Goal: Information Seeking & Learning: Learn about a topic

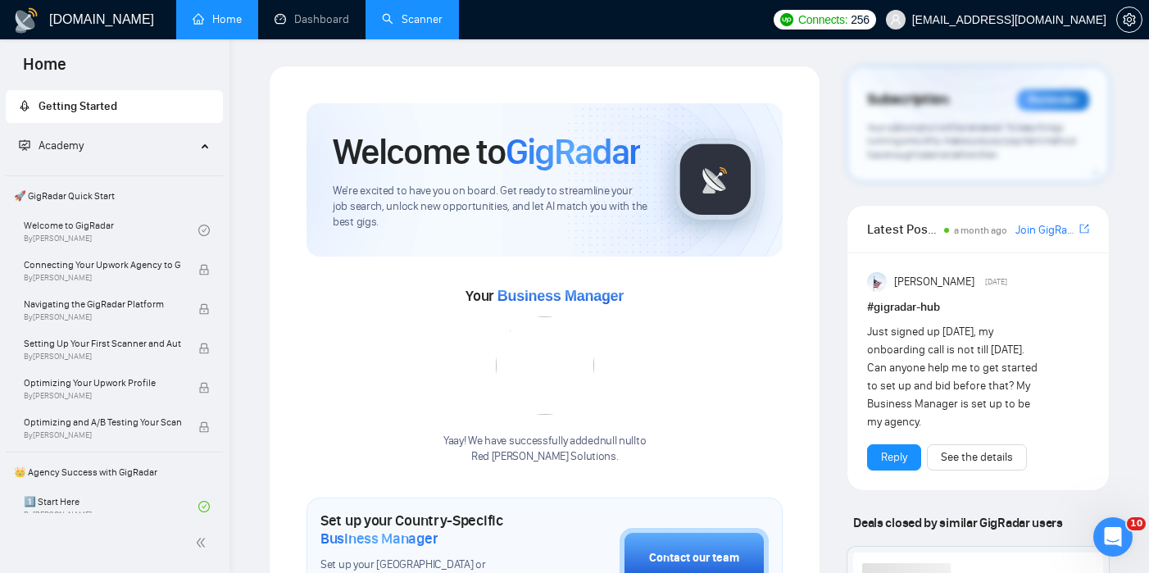
click at [407, 20] on link "Scanner" at bounding box center [412, 19] width 61 height 14
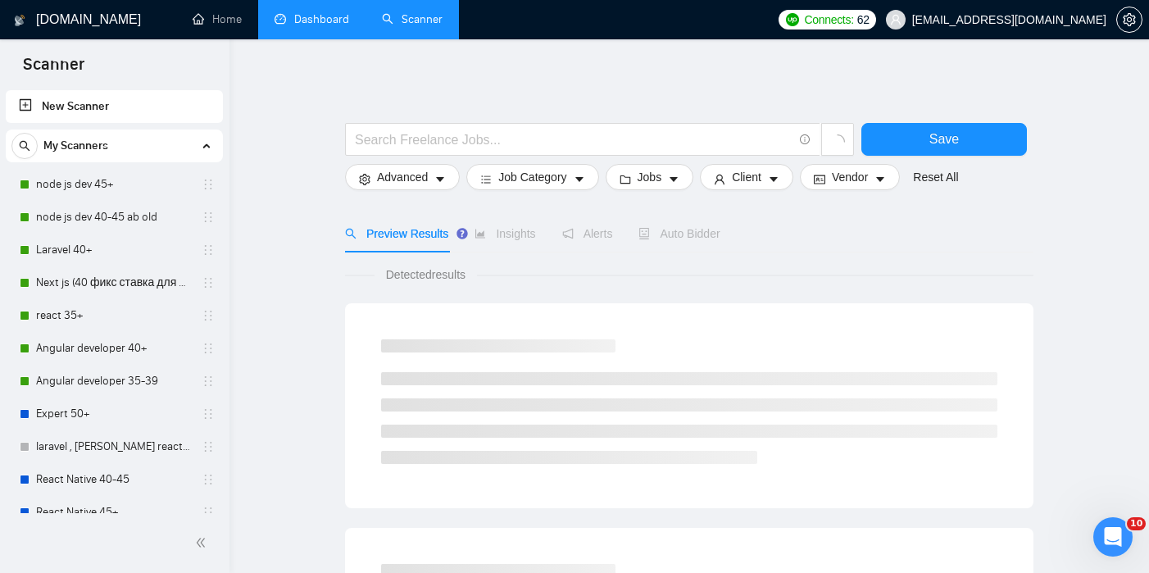
click at [319, 25] on link "Dashboard" at bounding box center [311, 19] width 75 height 14
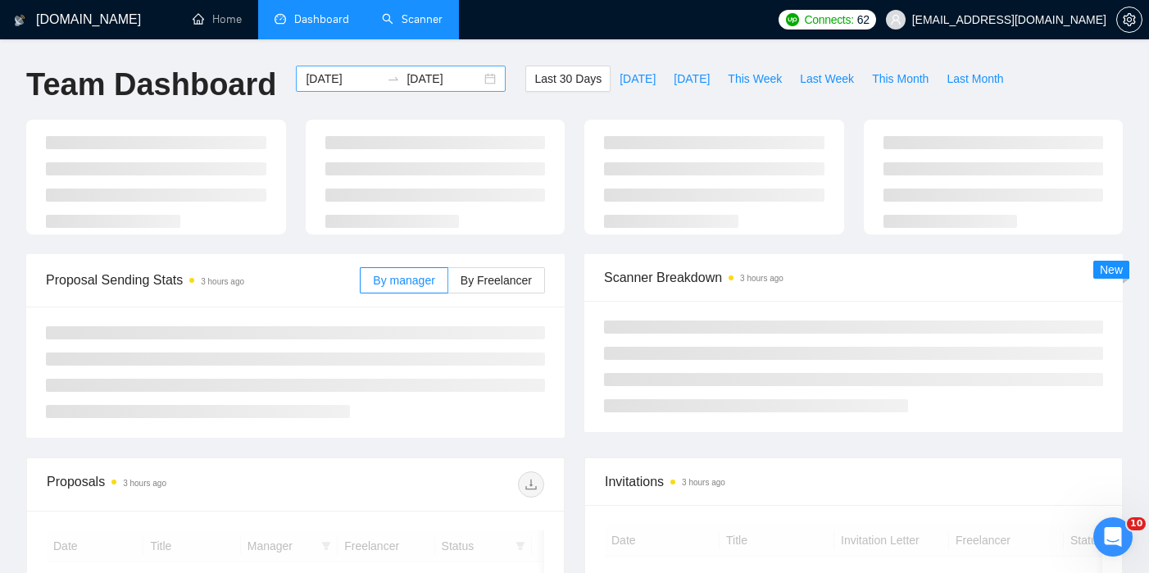
click at [387, 79] on icon "swap-right" at bounding box center [393, 78] width 13 height 13
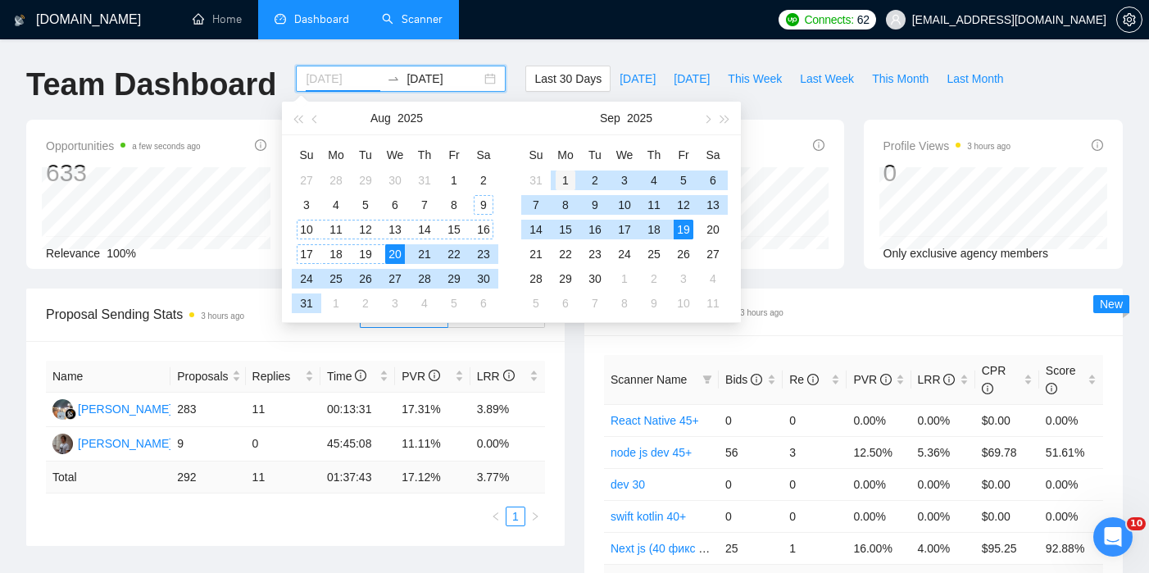
type input "[DATE]"
click at [565, 174] on div "1" at bounding box center [566, 180] width 20 height 20
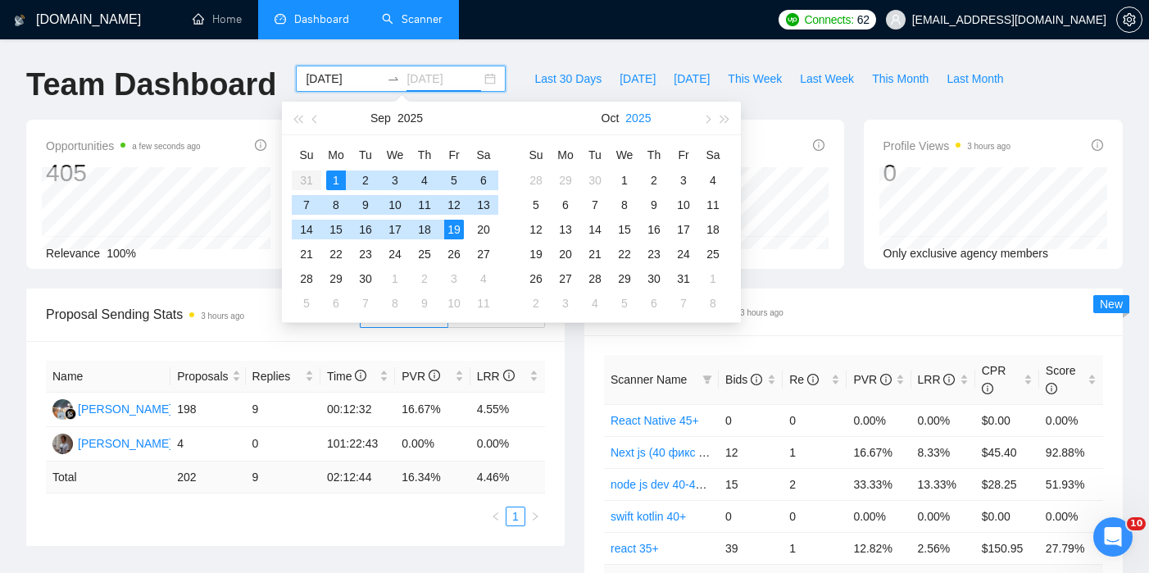
type input "[DATE]"
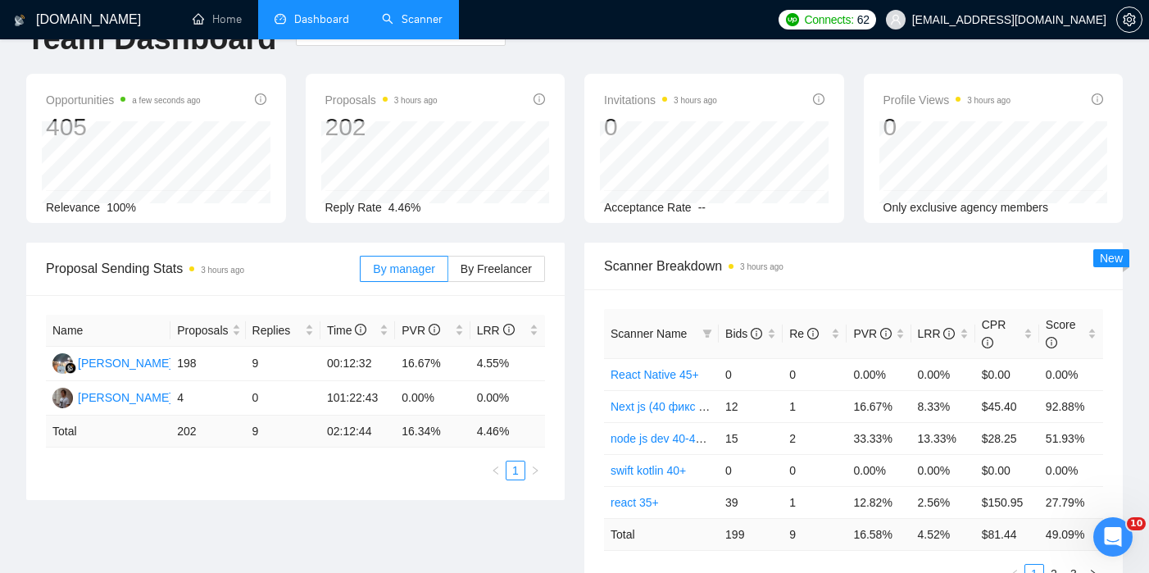
scroll to position [114, 0]
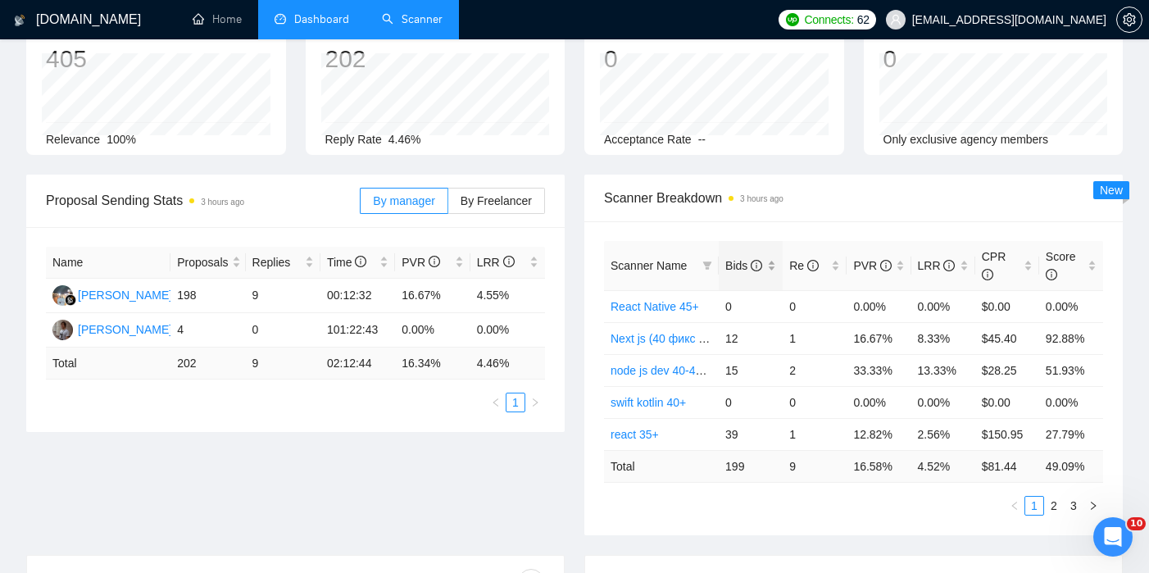
click at [744, 265] on span "Bids" at bounding box center [743, 265] width 37 height 13
click at [807, 266] on icon "info-circle" at bounding box center [812, 265] width 11 height 11
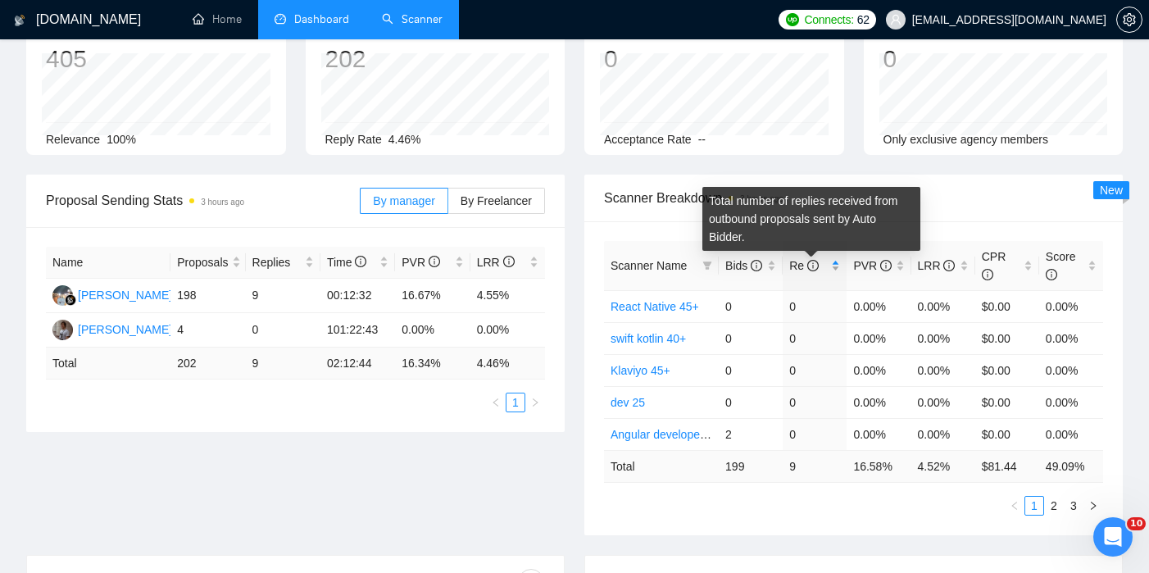
click at [807, 266] on icon "info-circle" at bounding box center [812, 265] width 11 height 11
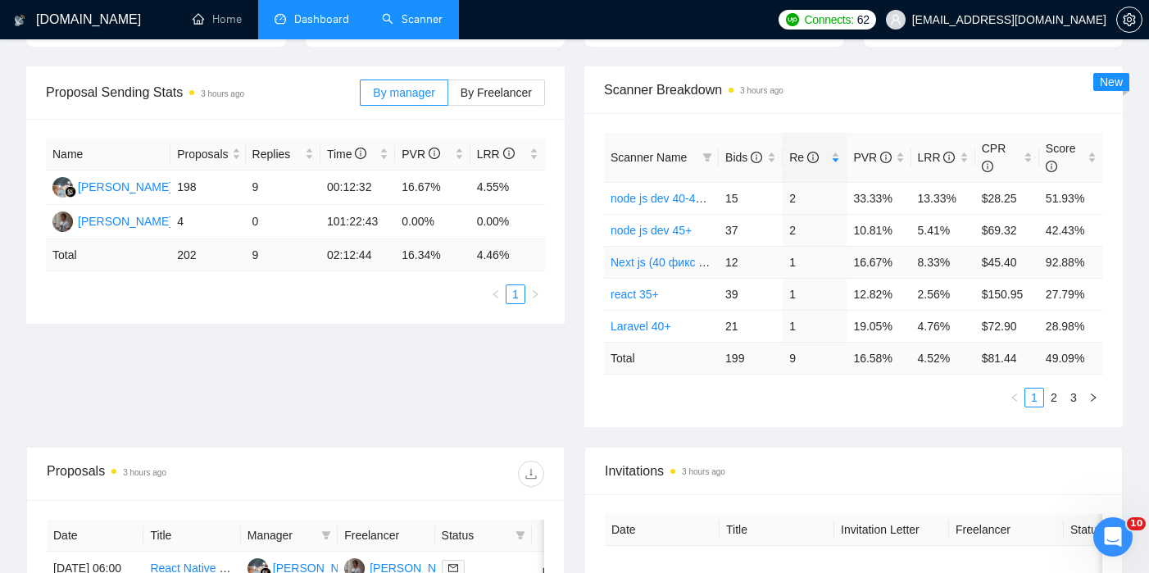
scroll to position [0, 0]
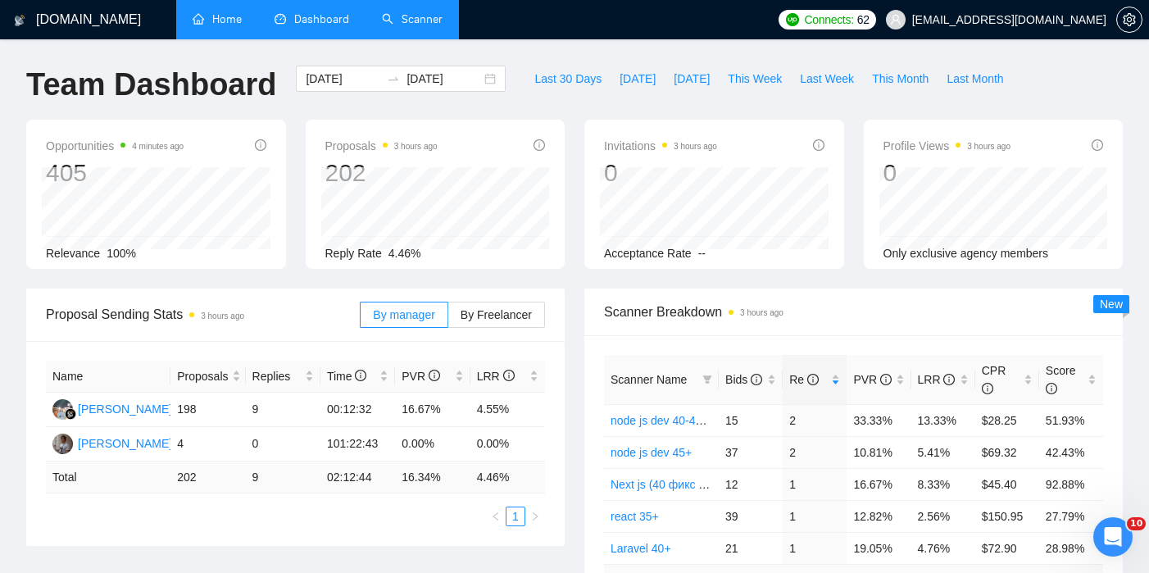
click at [235, 17] on link "Home" at bounding box center [217, 19] width 49 height 14
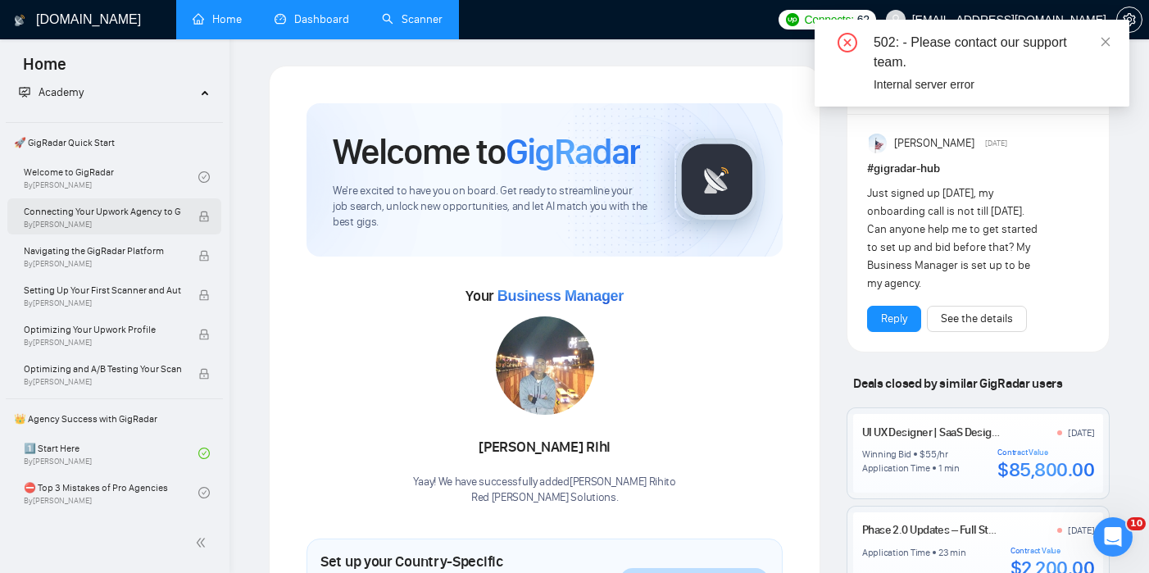
scroll to position [62, 0]
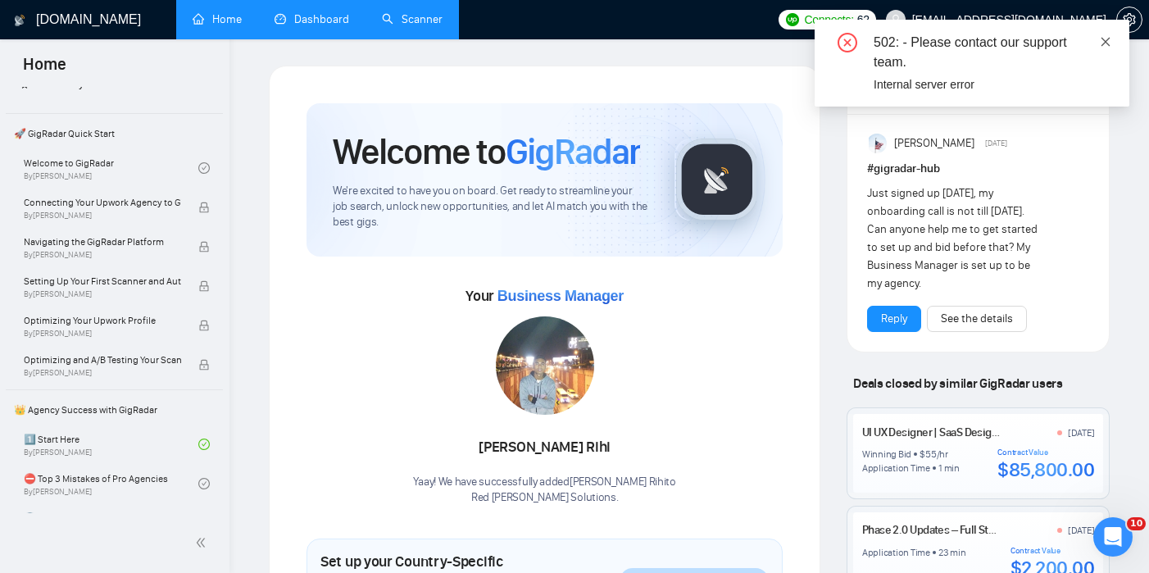
click at [1107, 41] on icon "close" at bounding box center [1105, 41] width 11 height 11
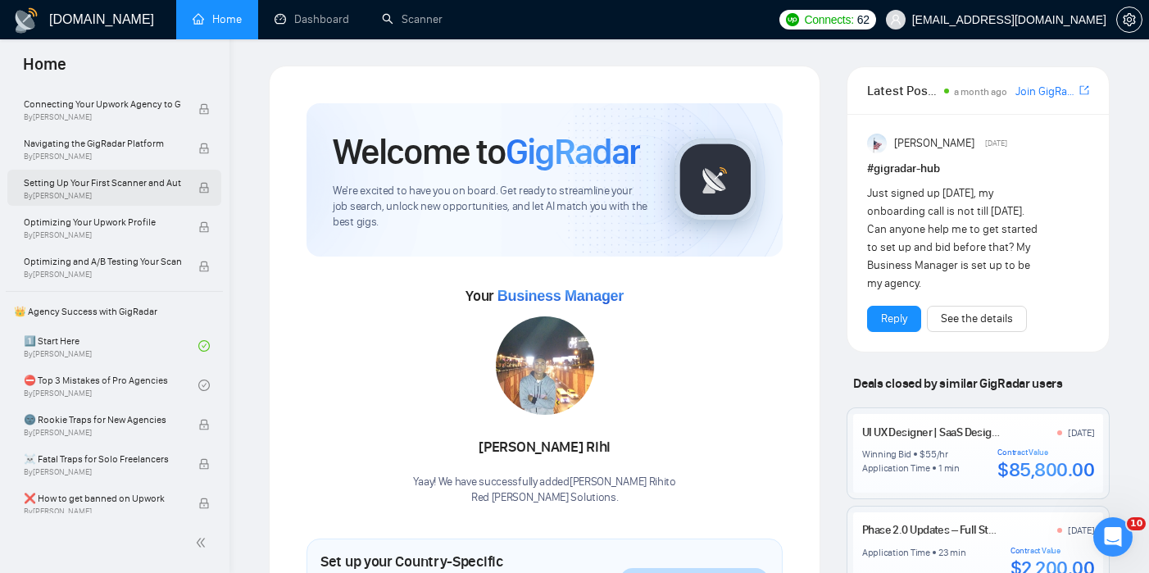
scroll to position [156, 0]
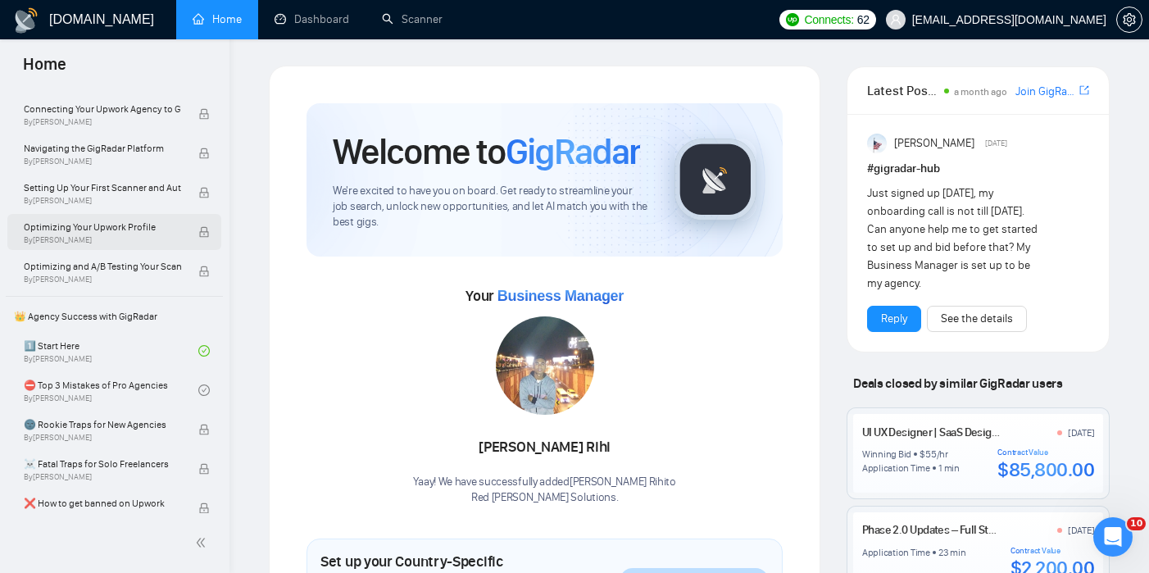
click at [134, 225] on span "Optimizing Your Upwork Profile" at bounding box center [102, 227] width 157 height 16
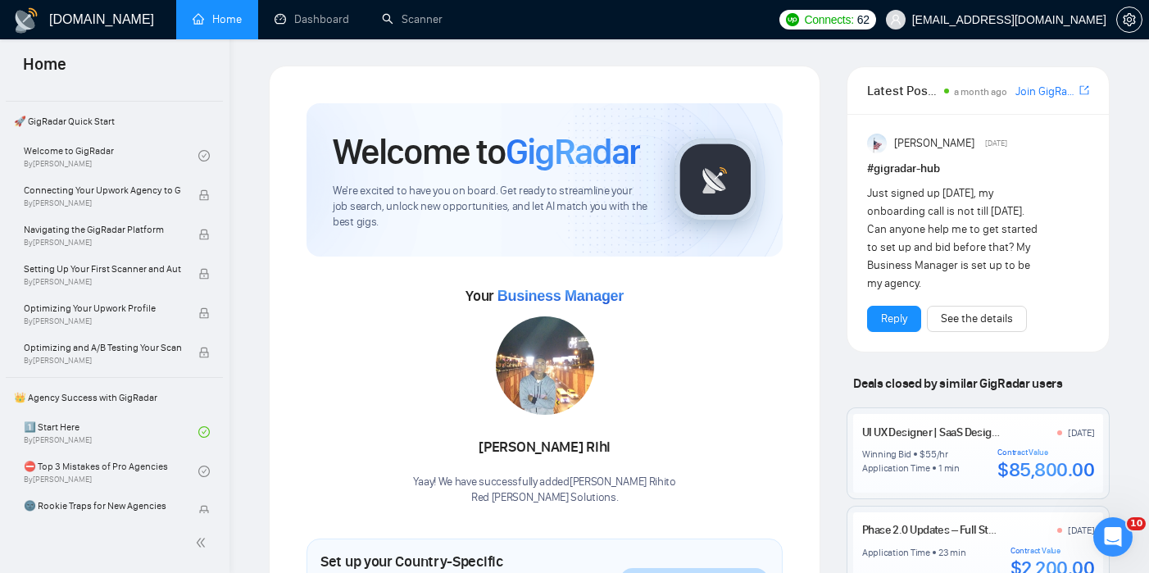
scroll to position [0, 0]
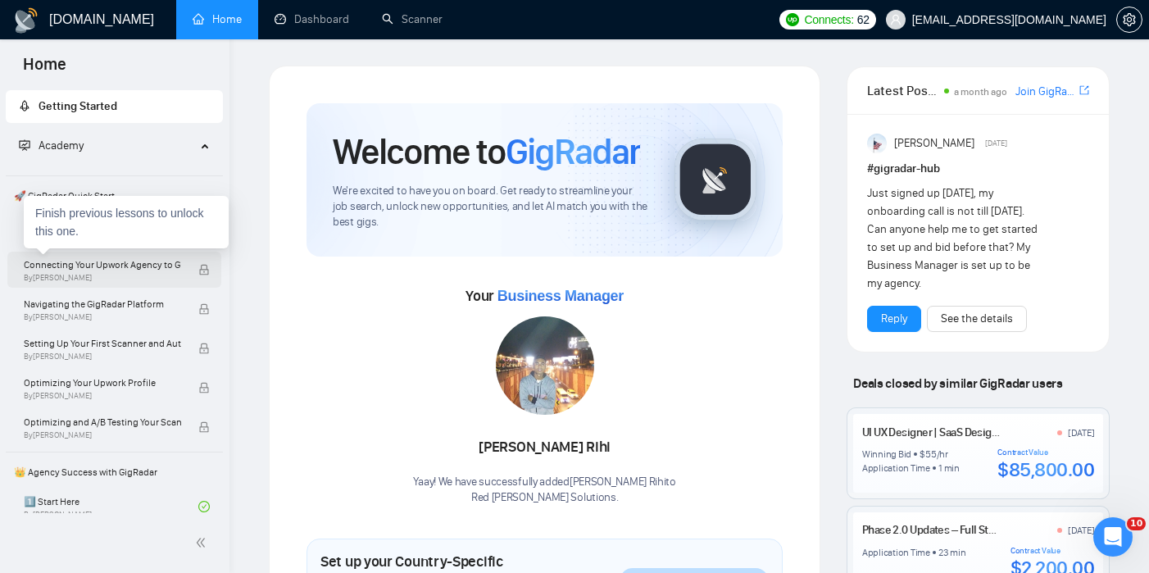
click at [123, 265] on span "Connecting Your Upwork Agency to GigRadar" at bounding box center [102, 264] width 157 height 16
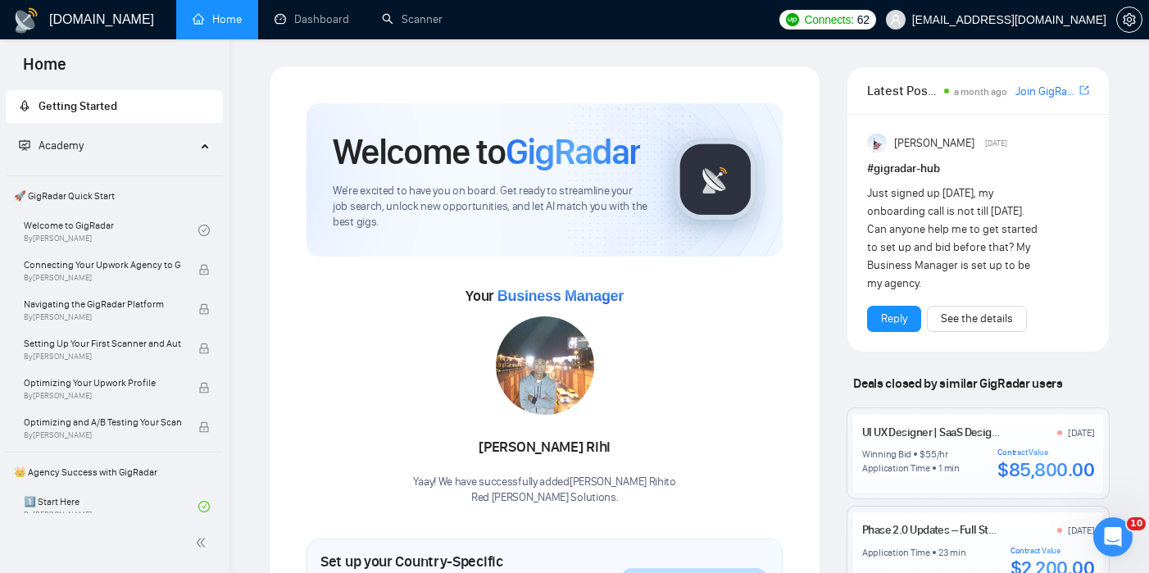
click at [157, 207] on span "🚀 GigRadar Quick Start" at bounding box center [114, 195] width 214 height 33
click at [156, 227] on link "Welcome to GigRadar By Vlad Timinsky" at bounding box center [111, 230] width 175 height 36
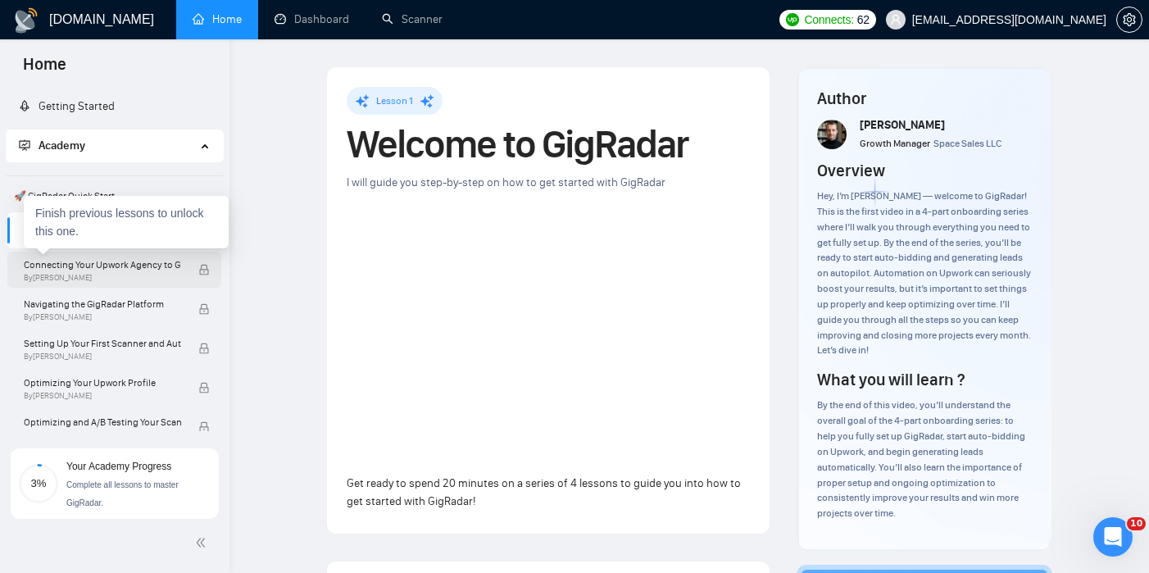
click at [173, 268] on span "Connecting Your Upwork Agency to GigRadar" at bounding box center [102, 264] width 157 height 16
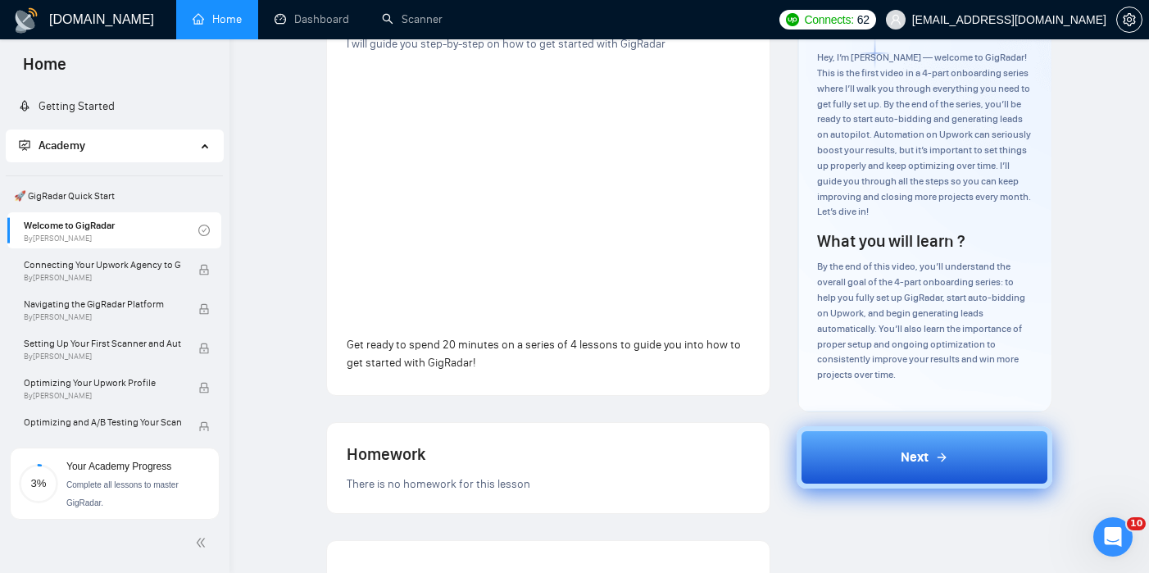
scroll to position [158, 0]
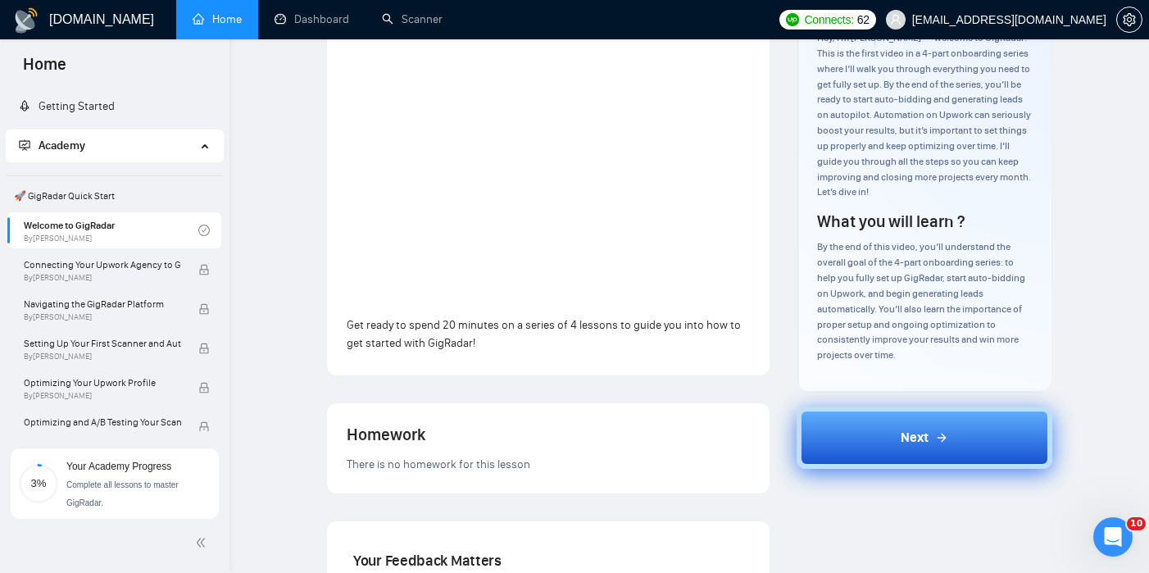
click at [869, 447] on button "Next" at bounding box center [924, 437] width 256 height 62
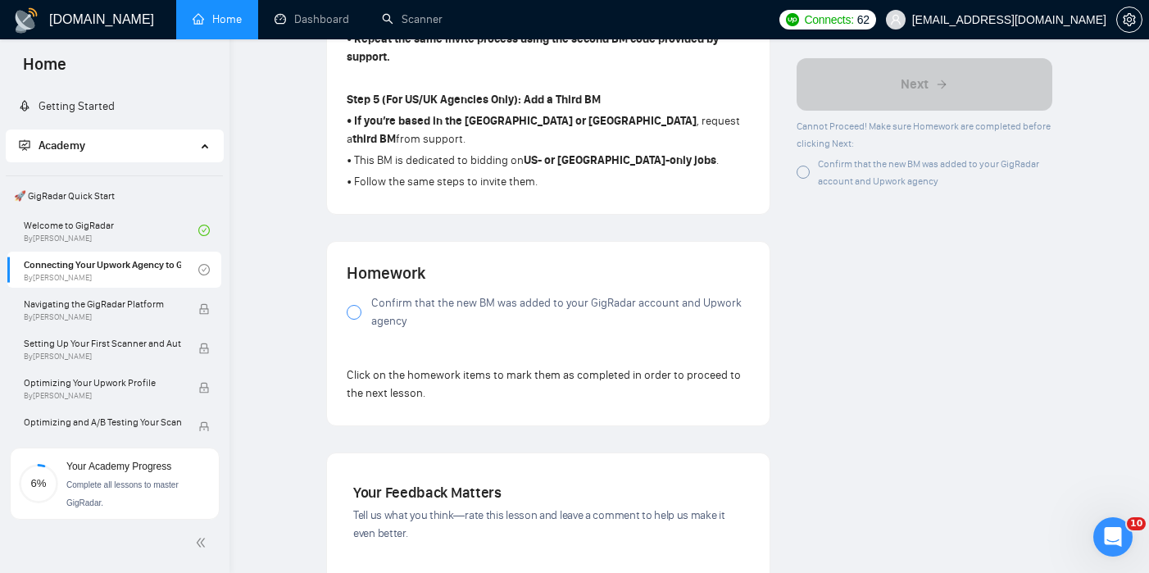
scroll to position [1259, 0]
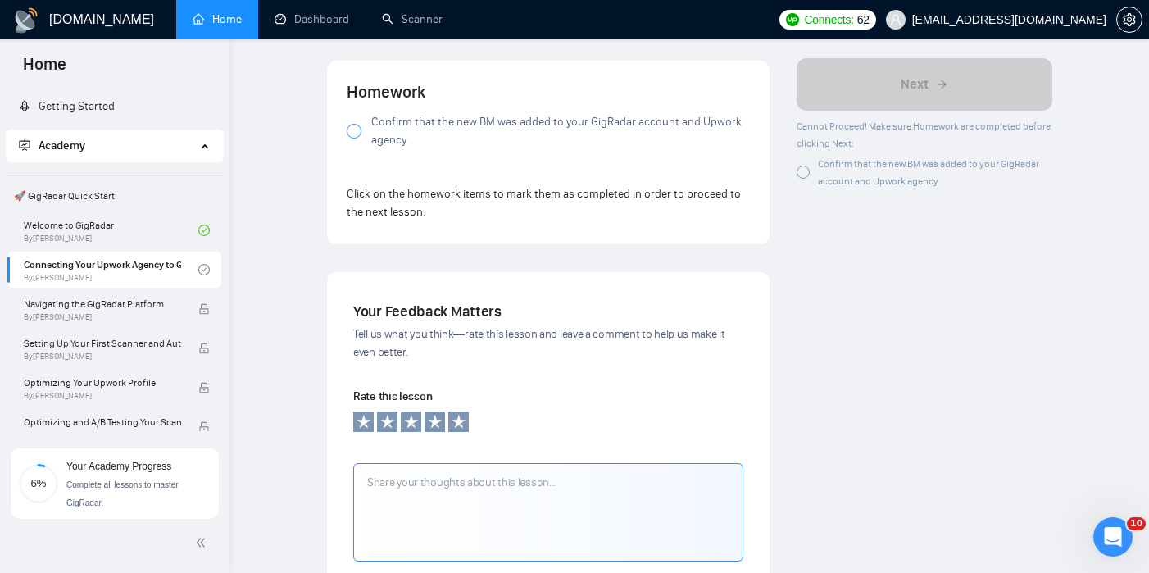
click at [352, 124] on div at bounding box center [354, 131] width 15 height 15
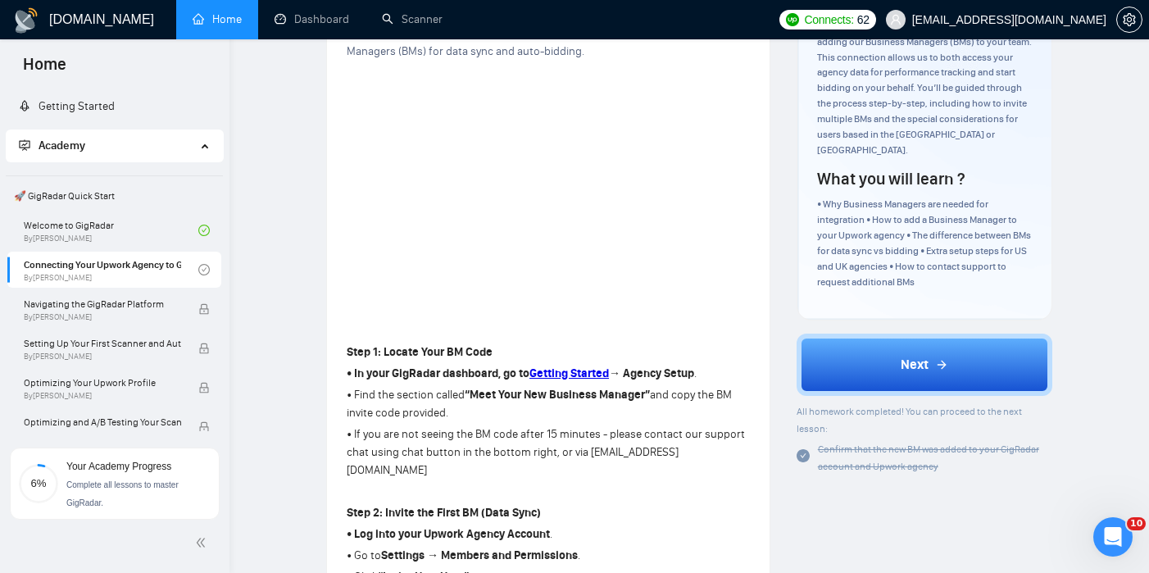
scroll to position [234, 0]
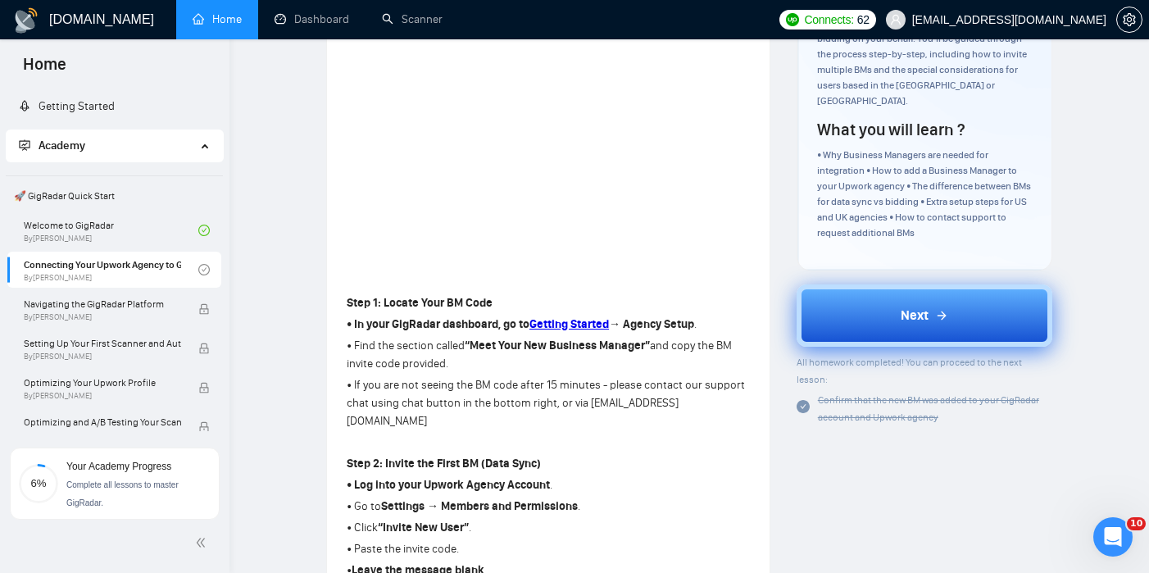
click at [861, 289] on button "Next" at bounding box center [924, 315] width 256 height 62
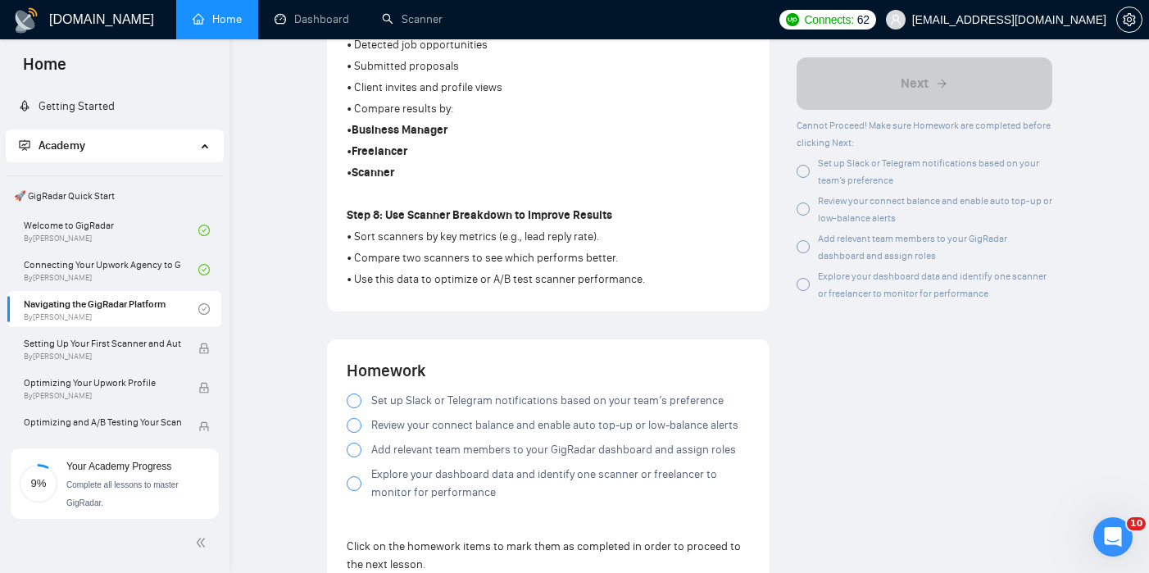
scroll to position [1356, 0]
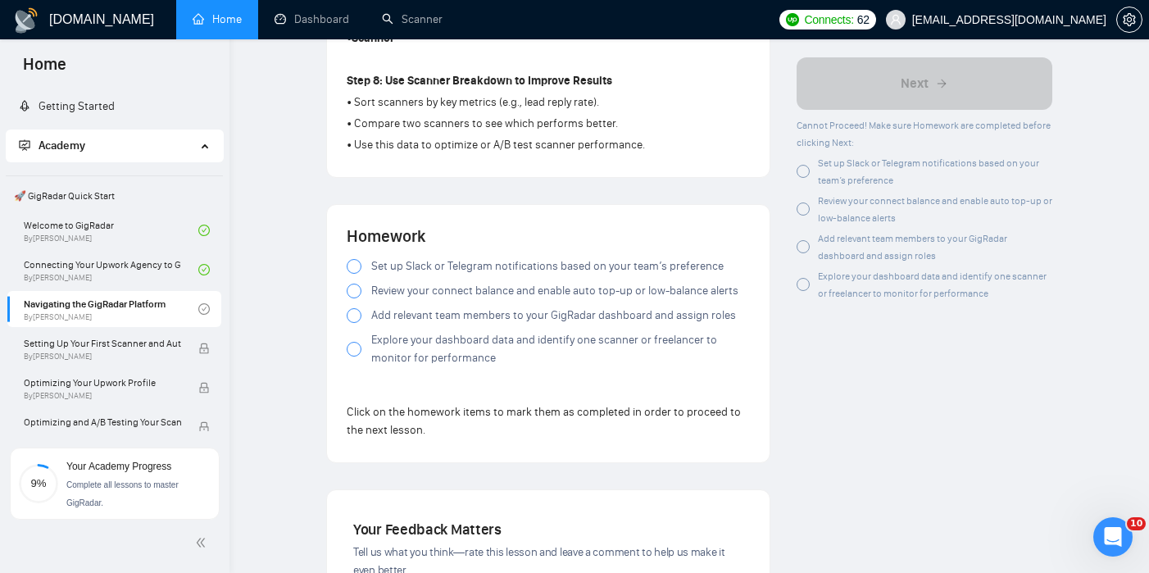
click at [351, 267] on div at bounding box center [354, 266] width 15 height 15
click at [351, 298] on div at bounding box center [354, 291] width 15 height 15
click at [355, 296] on div at bounding box center [354, 291] width 15 height 15
click at [355, 324] on label "Add relevant team members to your GigRadar dashboard and assign roles" at bounding box center [548, 315] width 403 height 18
click at [355, 324] on icon "loading" at bounding box center [354, 315] width 16 height 16
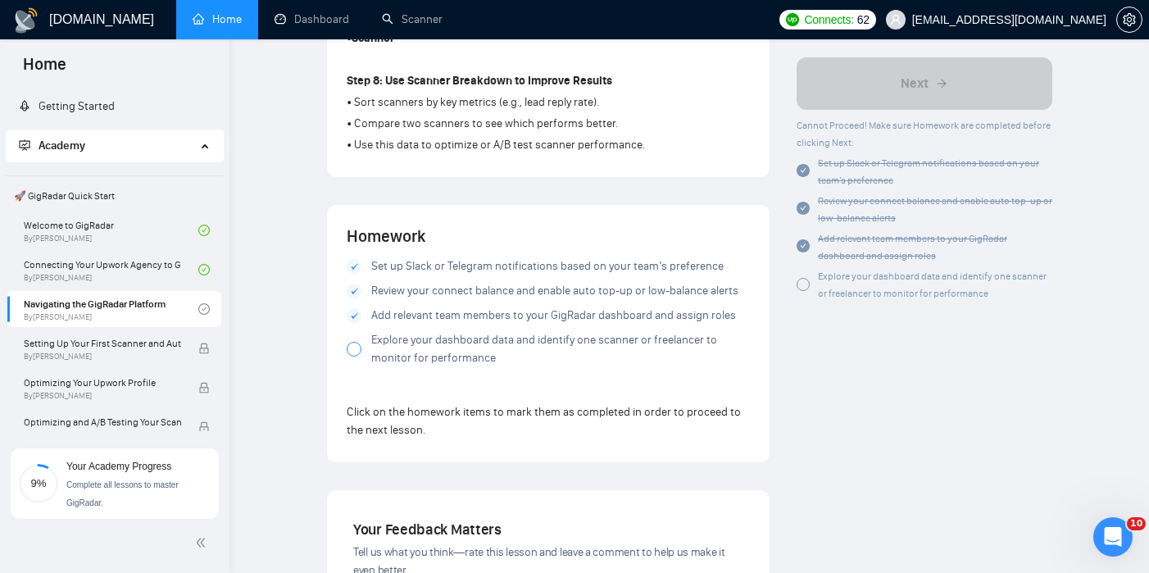
click at [352, 356] on div at bounding box center [354, 349] width 15 height 15
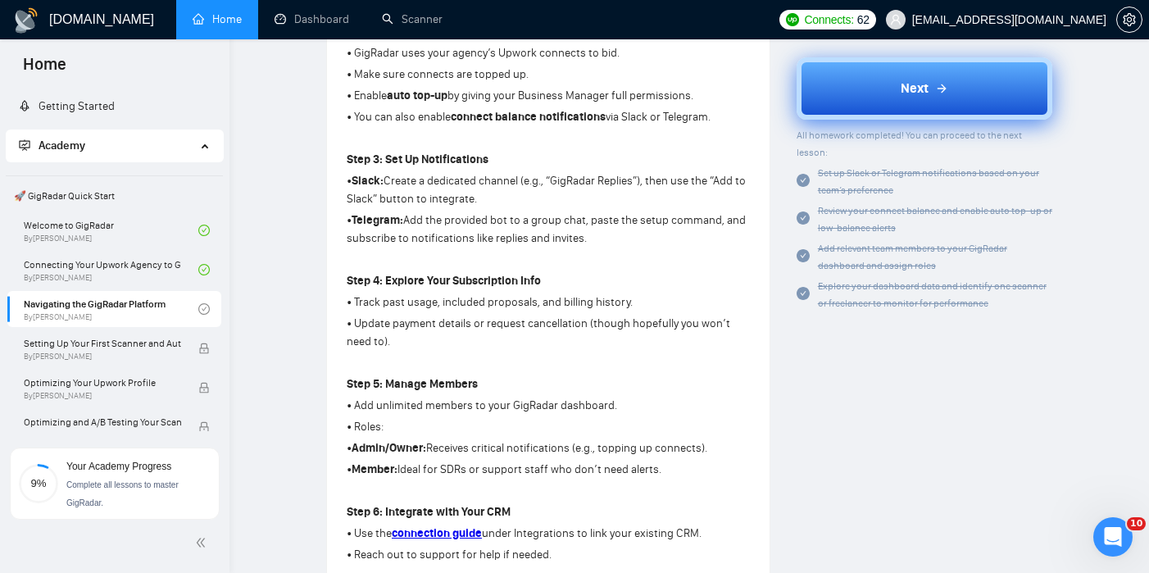
scroll to position [501, 0]
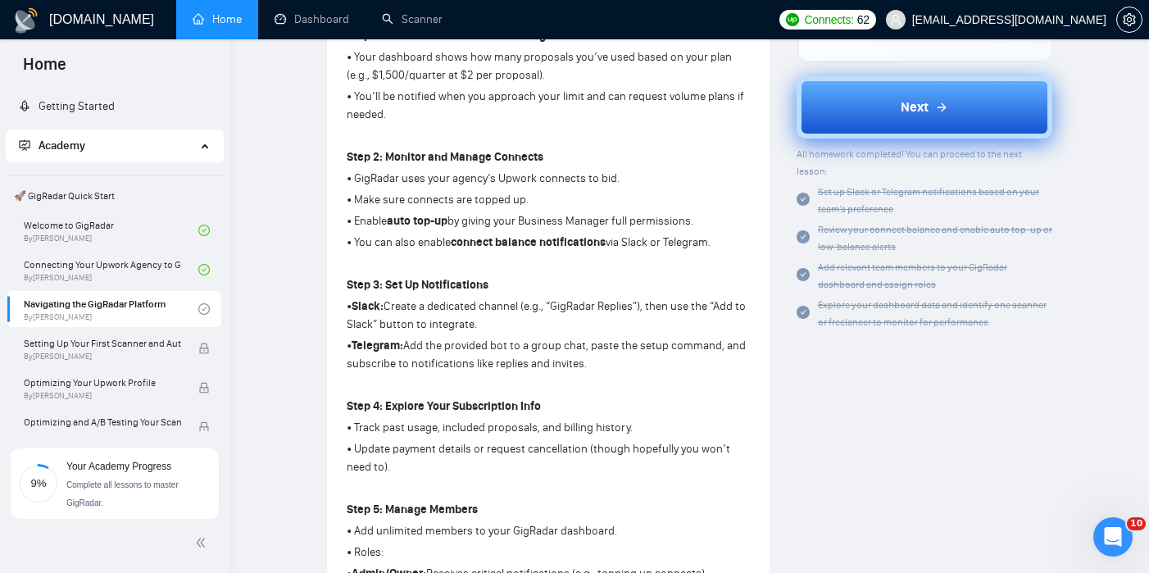
click at [885, 134] on button "Next" at bounding box center [924, 107] width 256 height 62
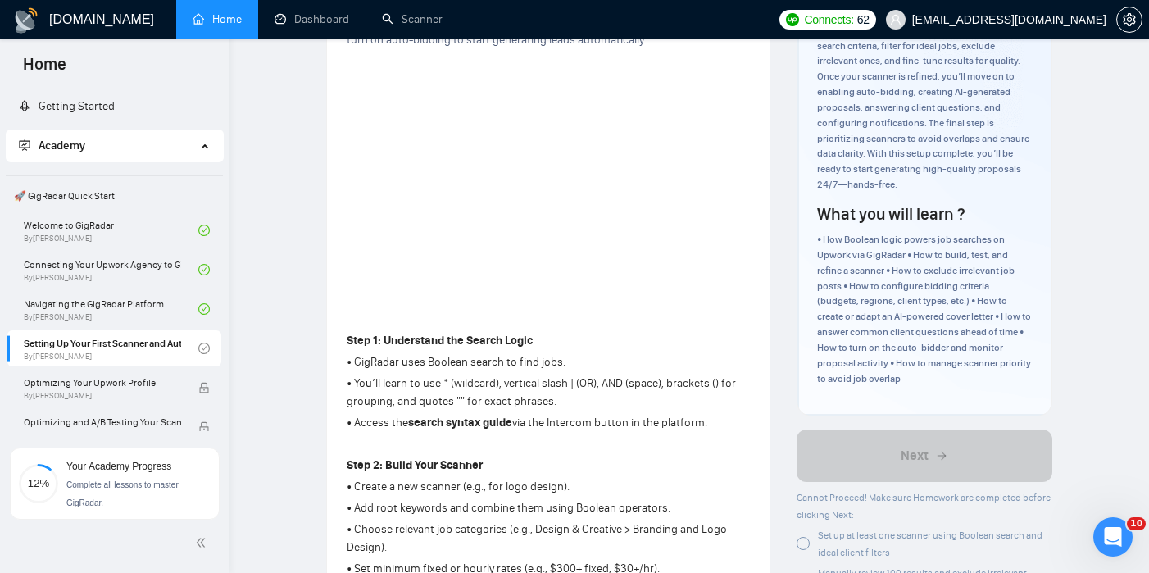
scroll to position [192, 0]
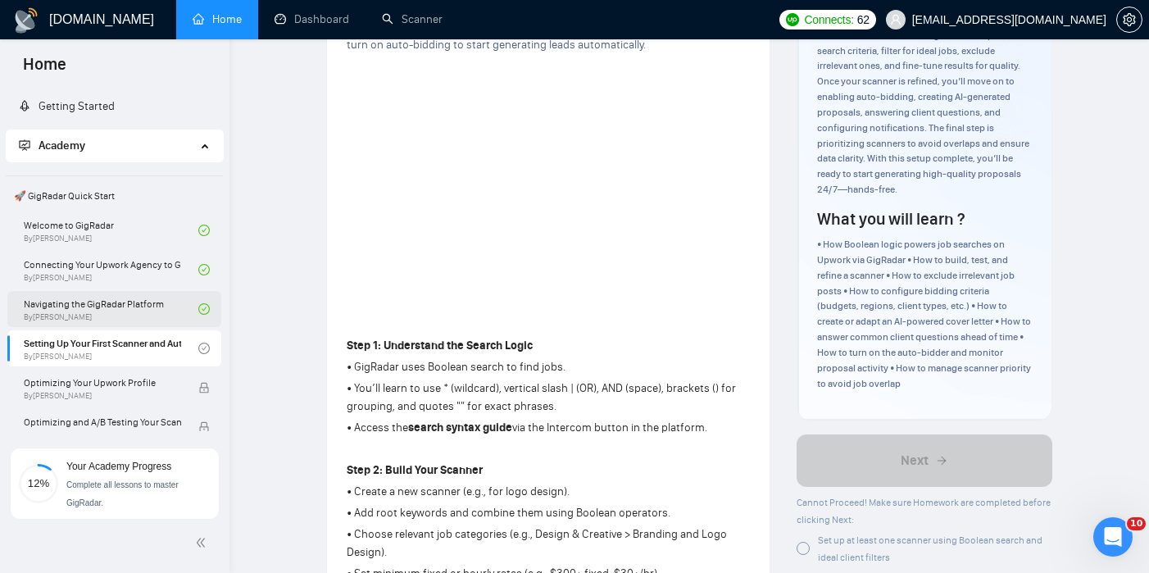
click at [164, 310] on link "Navigating the GigRadar Platform By Vlad Timinsky" at bounding box center [111, 309] width 175 height 36
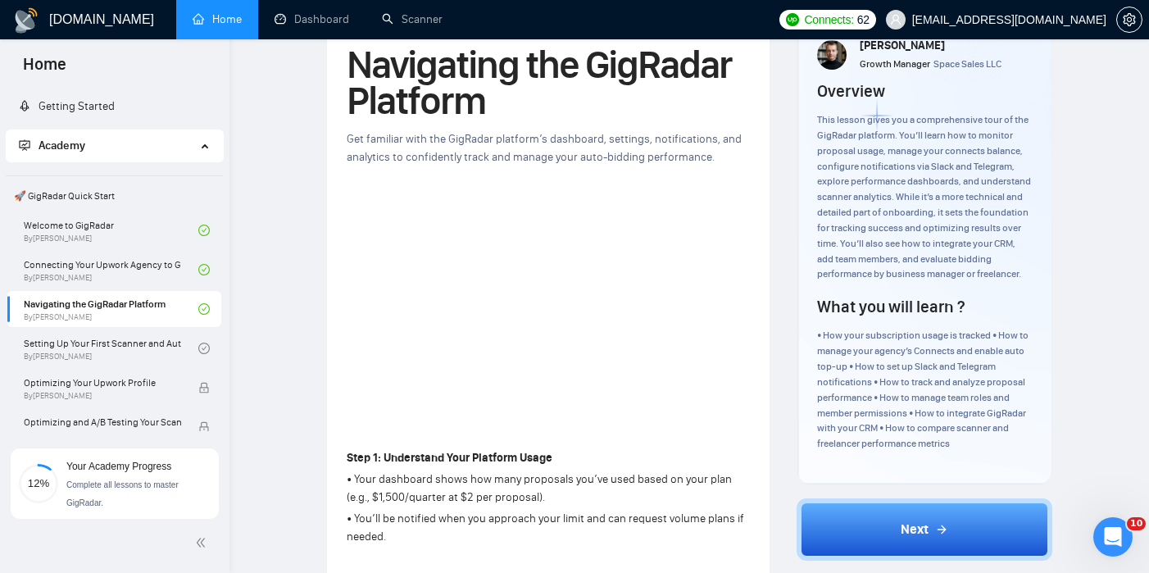
scroll to position [95, 0]
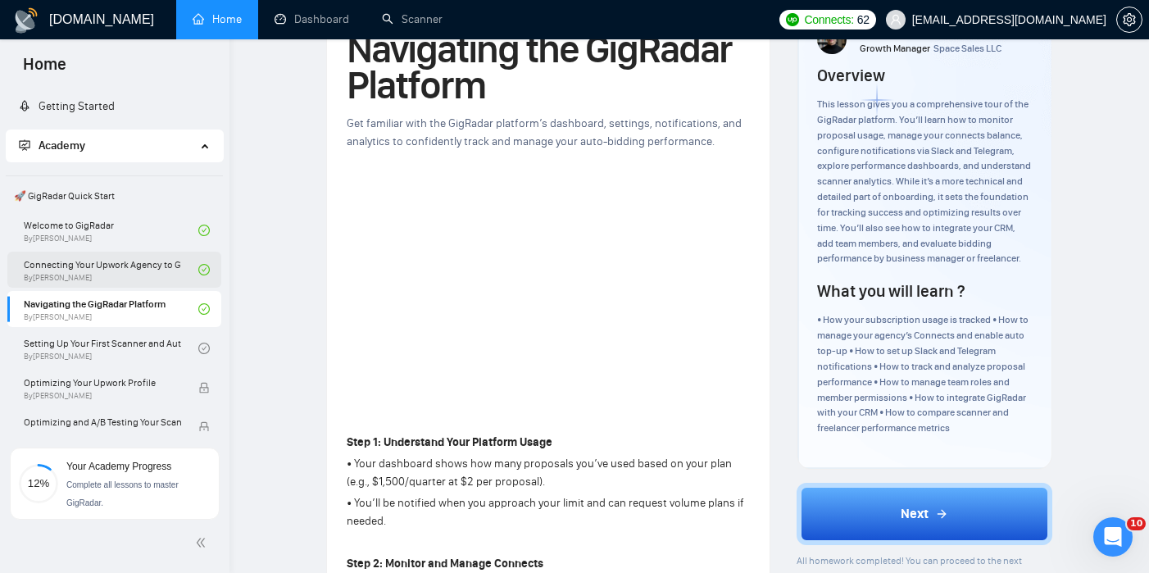
click at [146, 268] on link "Connecting Your Upwork Agency to GigRadar By Vlad Timinsky" at bounding box center [111, 270] width 175 height 36
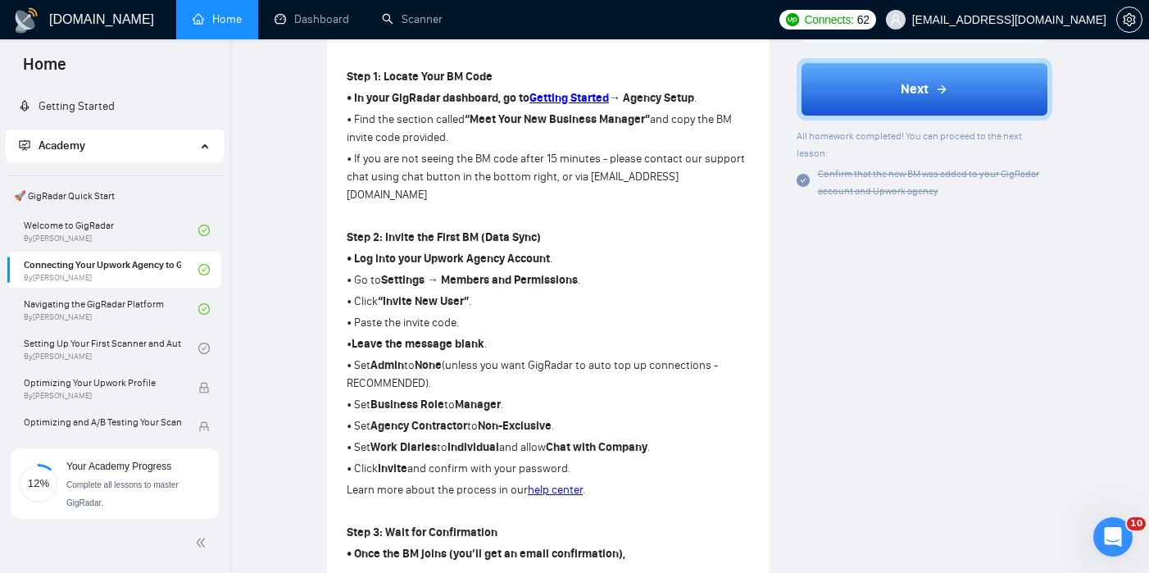
scroll to position [458, 0]
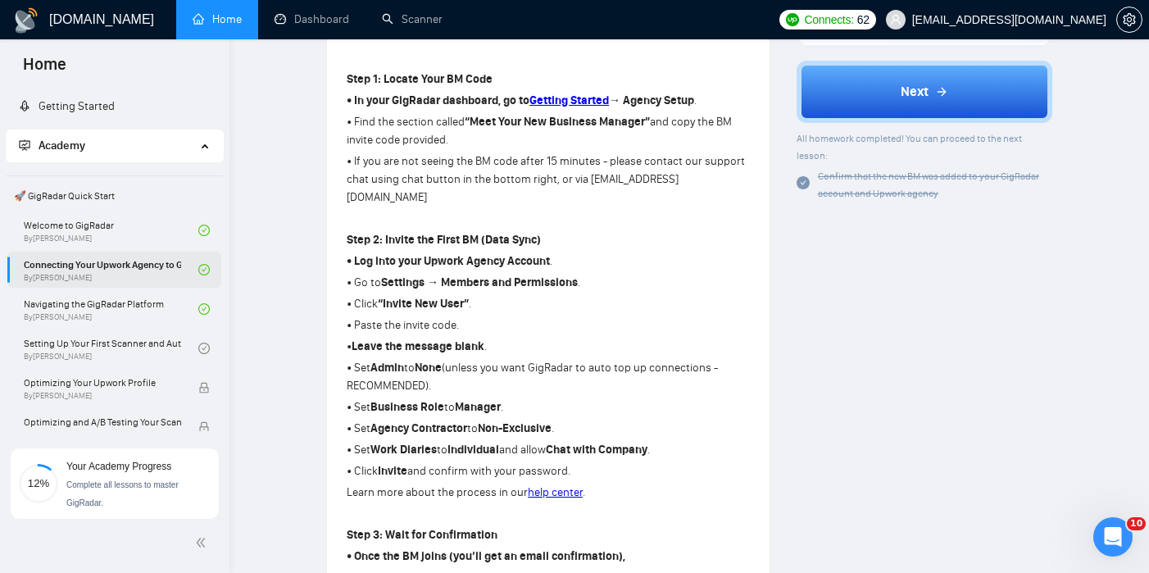
click at [165, 269] on link "Connecting Your Upwork Agency to GigRadar By Vlad Timinsky" at bounding box center [111, 270] width 175 height 36
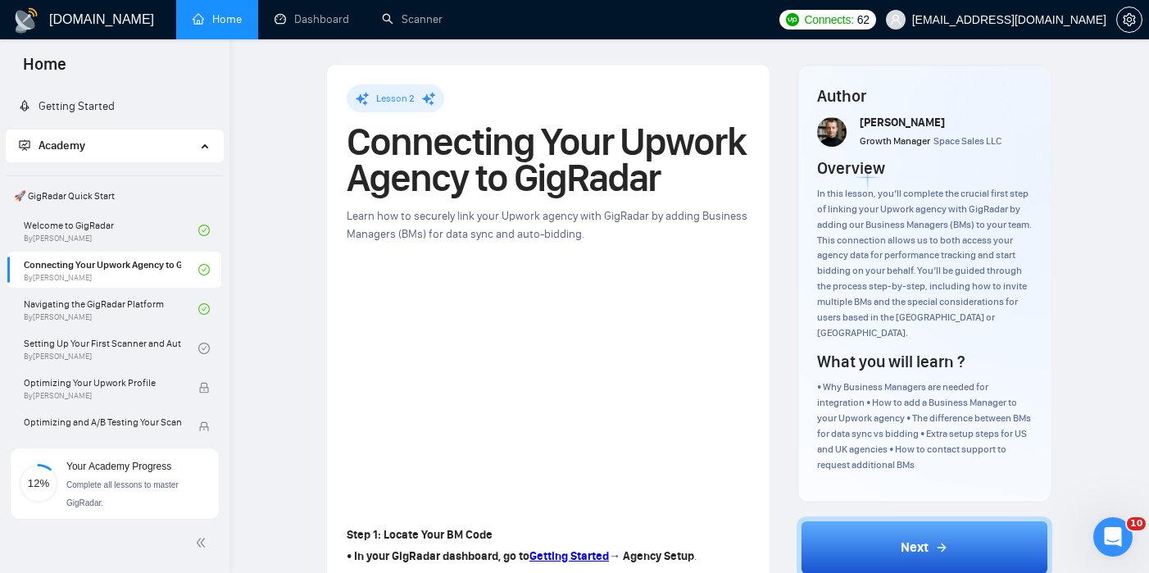
scroll to position [0, 0]
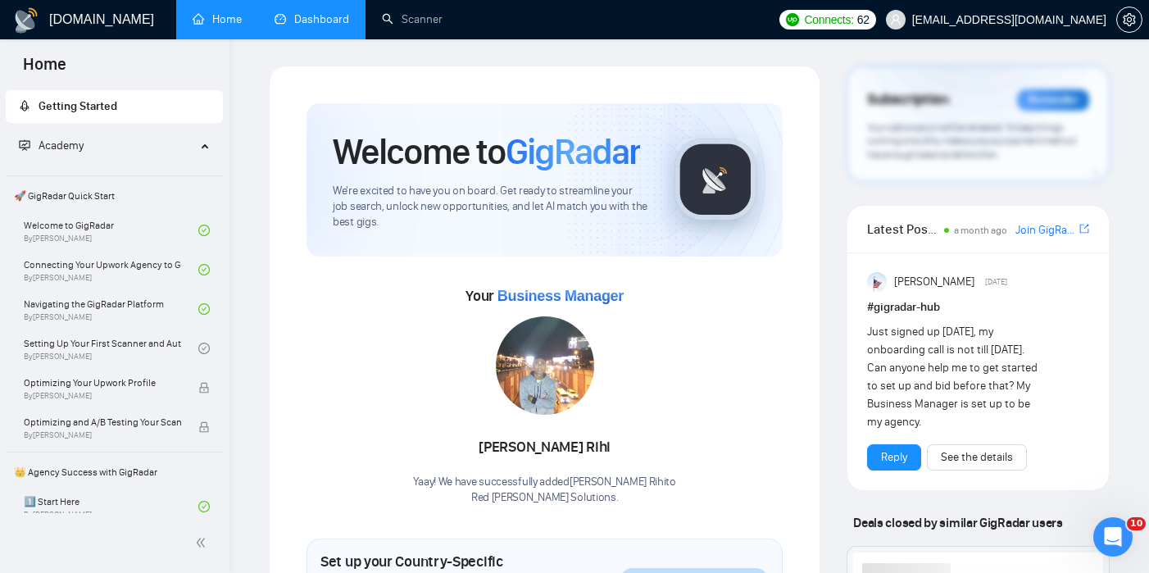
click at [335, 19] on link "Dashboard" at bounding box center [311, 19] width 75 height 14
